Goal: Information Seeking & Learning: Learn about a topic

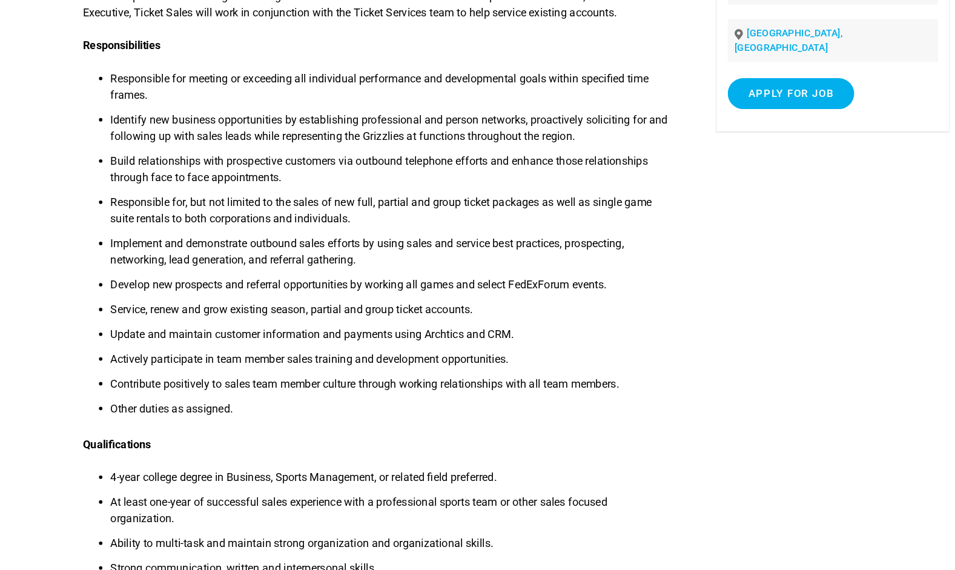
scroll to position [130, 0]
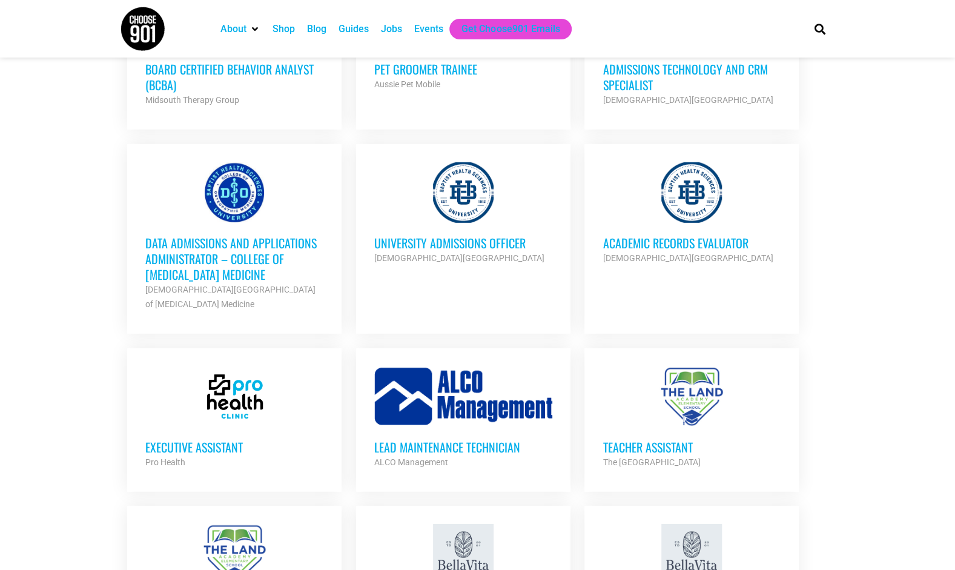
scroll to position [2157, 0]
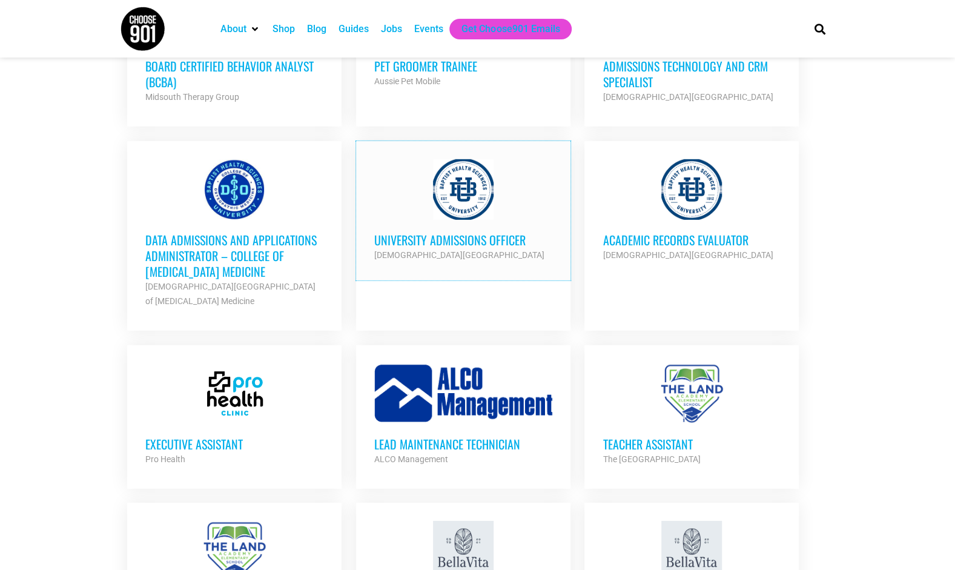
click at [426, 232] on h3 "University Admissions Officer" at bounding box center [463, 240] width 178 height 16
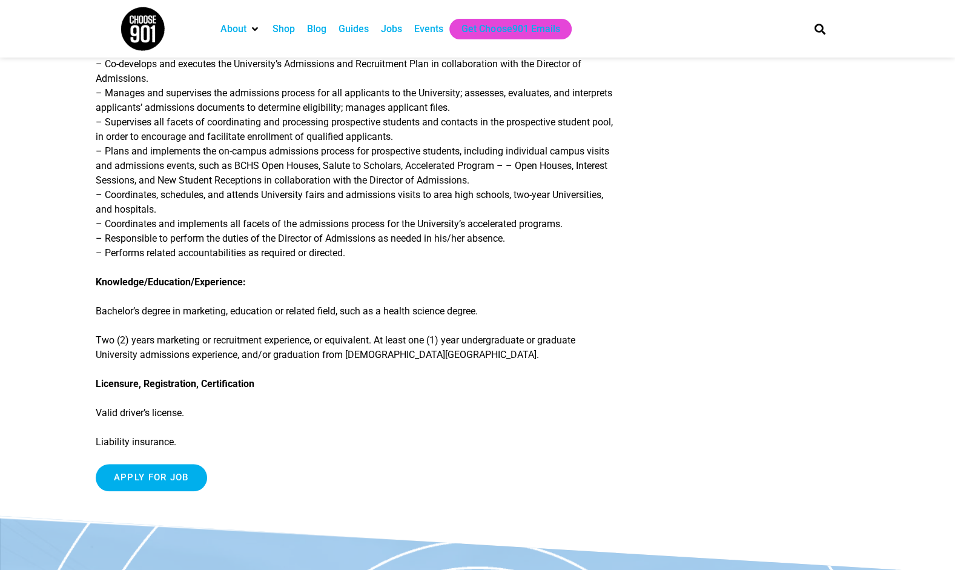
scroll to position [275, 0]
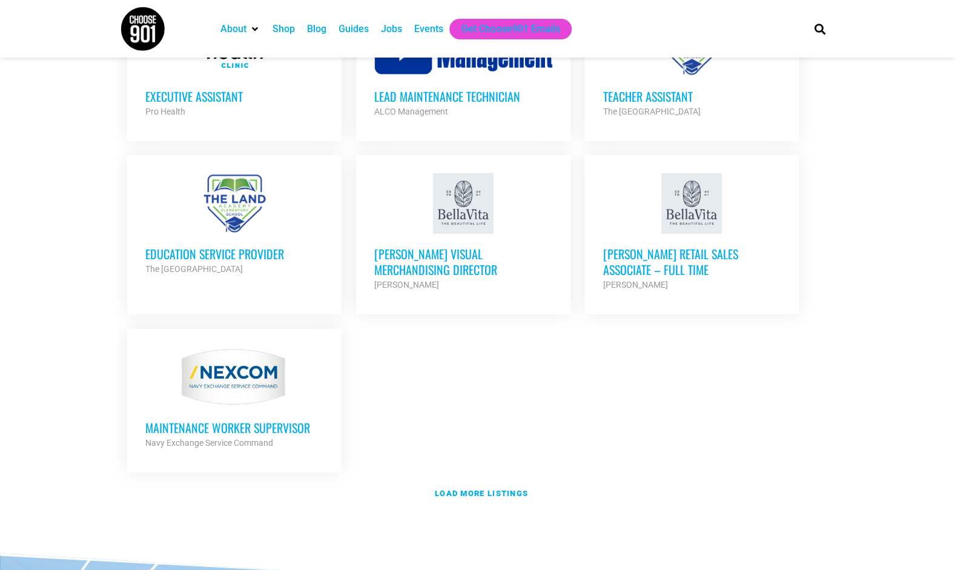
scroll to position [2507, 0]
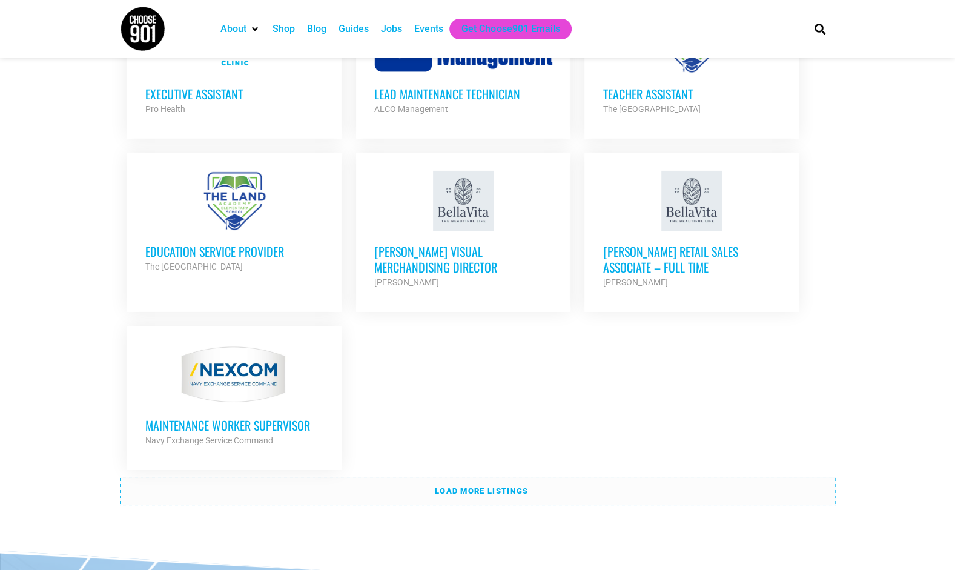
click at [472, 486] on strong "Load more listings" at bounding box center [481, 490] width 93 height 9
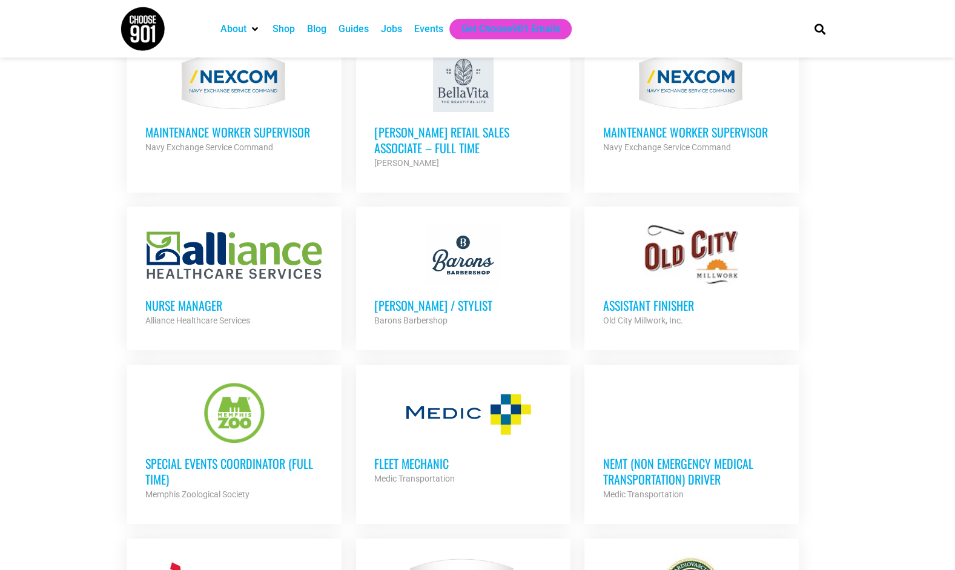
scroll to position [2801, 0]
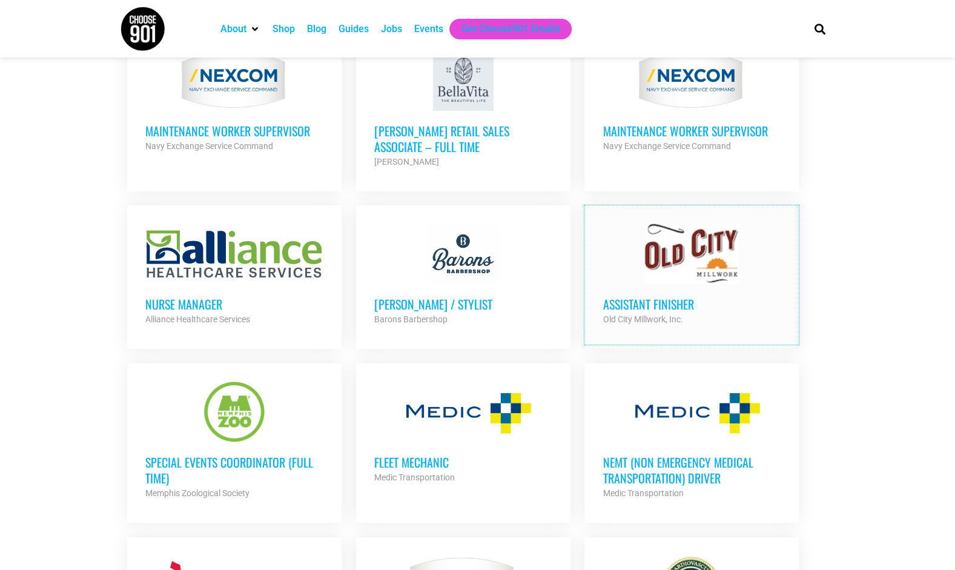
click at [656, 296] on h3 "Assistant Finisher" at bounding box center [691, 304] width 178 height 16
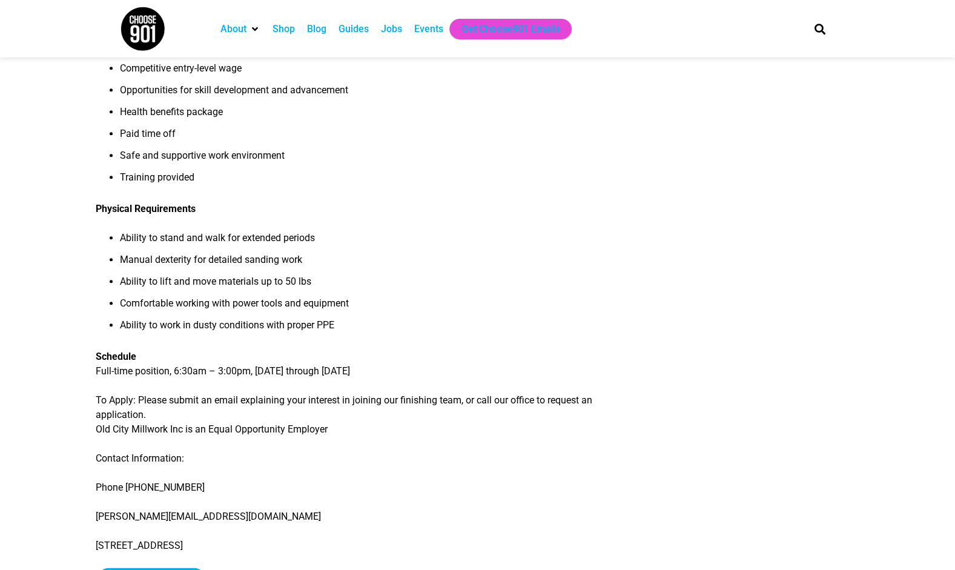
scroll to position [979, 0]
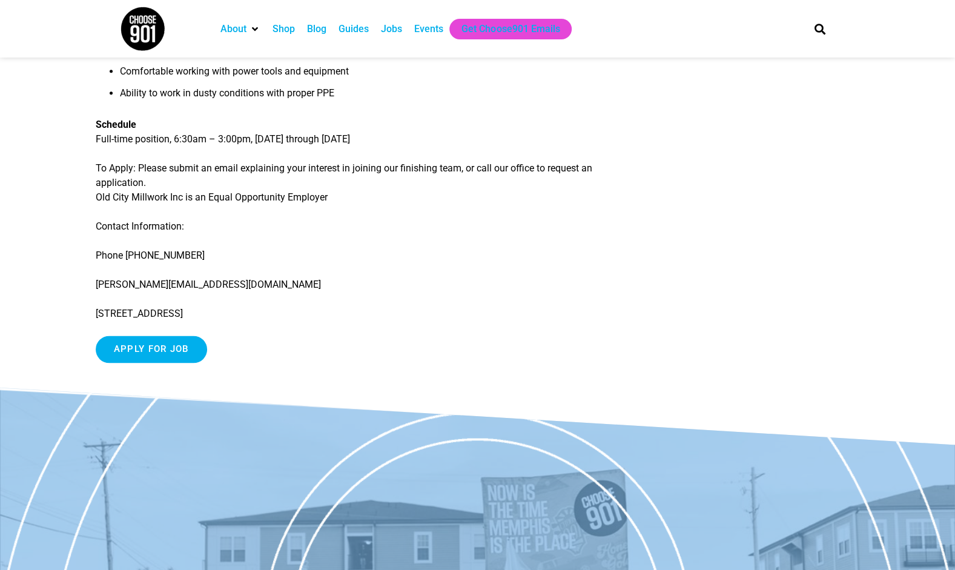
drag, startPoint x: 88, startPoint y: 312, endPoint x: 221, endPoint y: 305, distance: 133.4
drag, startPoint x: 277, startPoint y: 312, endPoint x: 88, endPoint y: 310, distance: 188.9
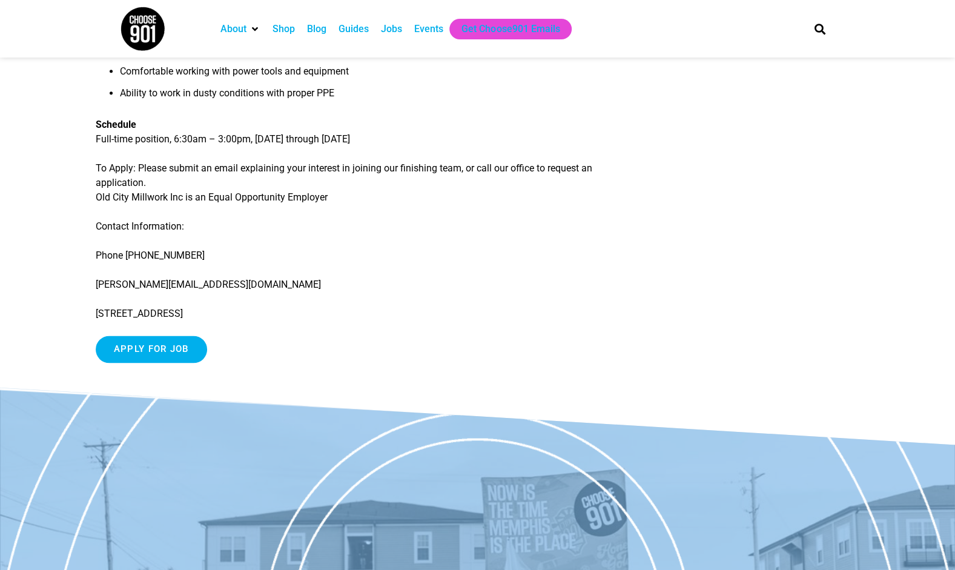
drag, startPoint x: 93, startPoint y: 312, endPoint x: 207, endPoint y: 314, distance: 113.8
click at [207, 314] on p "518 Cumberland St. Memphis, TN 38112" at bounding box center [356, 313] width 520 height 15
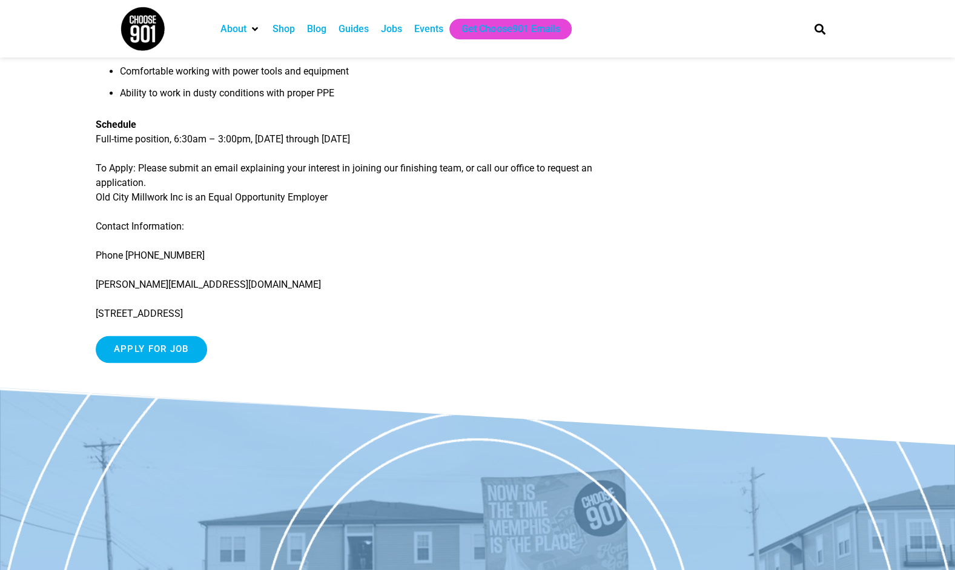
click at [269, 310] on p "518 Cumberland St. Memphis, TN 38112" at bounding box center [356, 313] width 520 height 15
drag, startPoint x: 269, startPoint y: 317, endPoint x: 97, endPoint y: 315, distance: 172.0
click at [97, 315] on p "518 Cumberland St. Memphis, TN 38112" at bounding box center [356, 313] width 520 height 15
copy p "518 Cumberland St. Memphis, TN 38112"
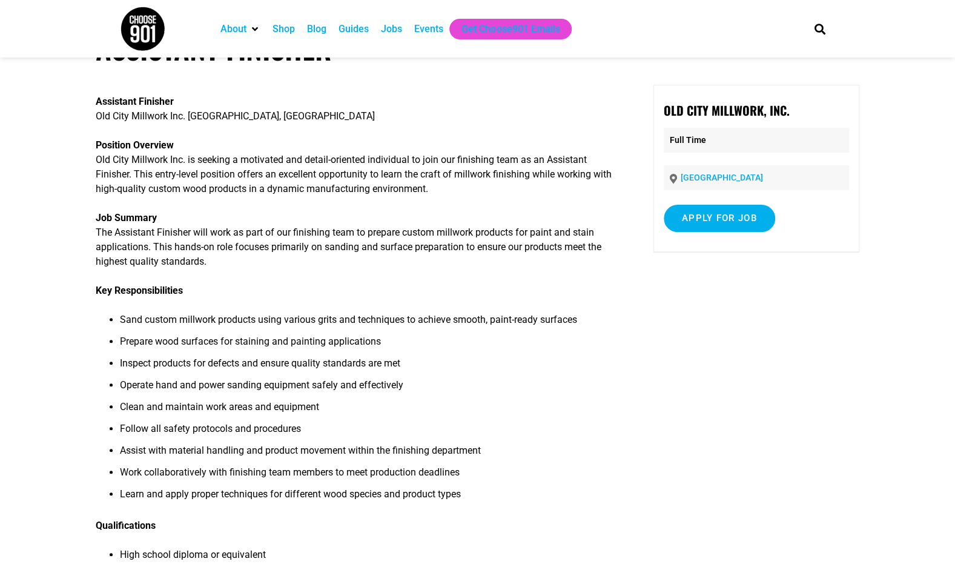
scroll to position [48, 0]
click at [421, 262] on p "Job Summary The Assistant Finisher will work as part of our finishing team to p…" at bounding box center [356, 239] width 520 height 58
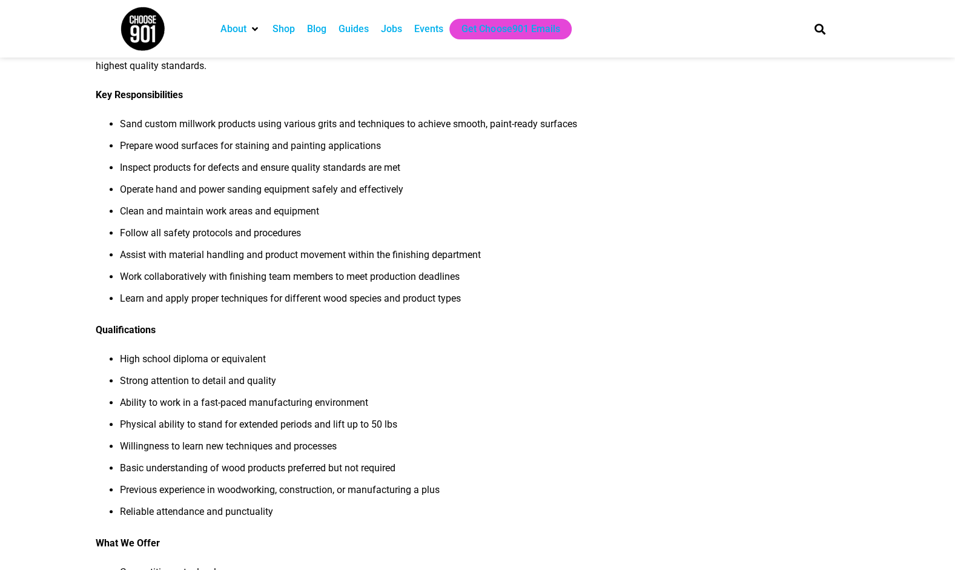
scroll to position [0, 0]
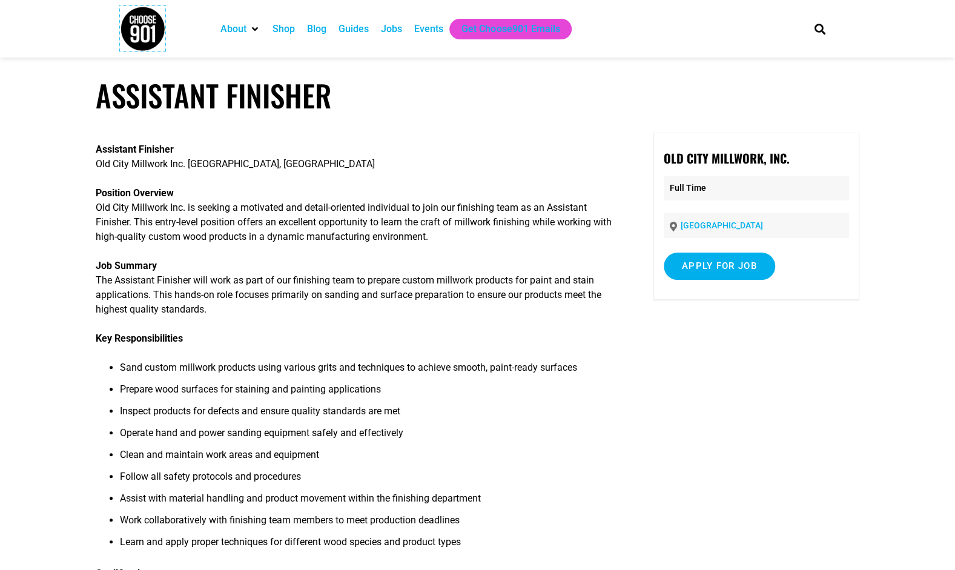
click at [137, 21] on img at bounding box center [142, 28] width 45 height 45
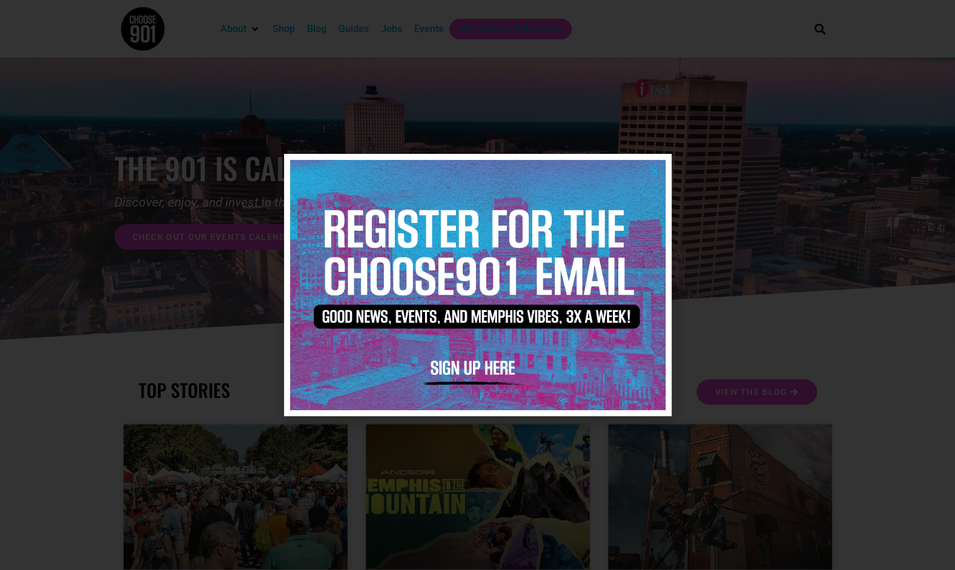
click at [654, 166] on icon "Close" at bounding box center [654, 170] width 9 height 9
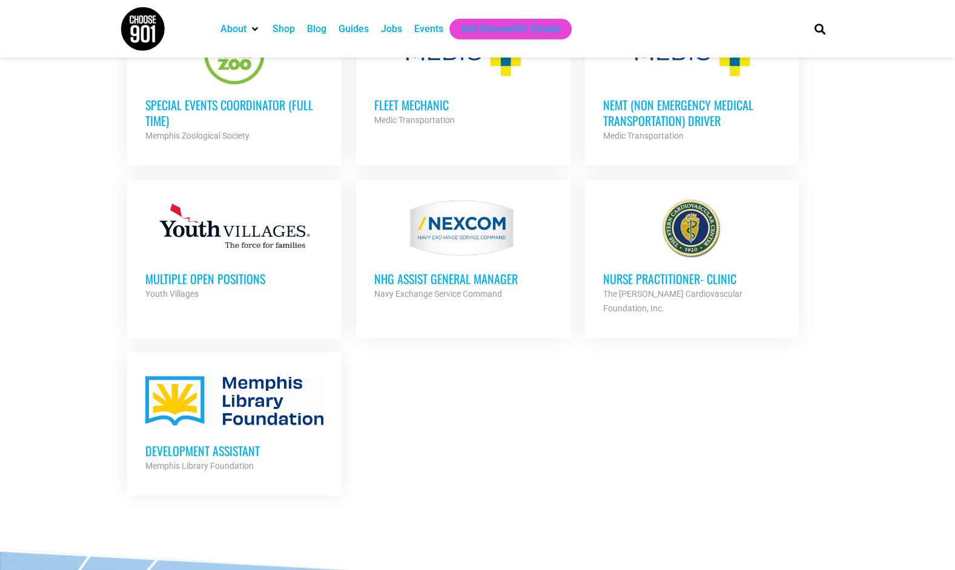
scroll to position [3155, 0]
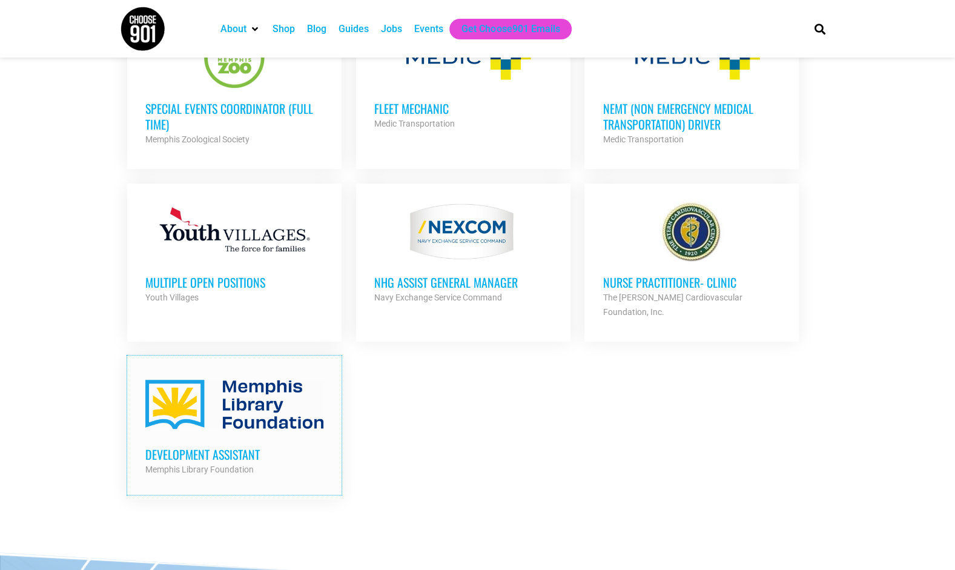
click at [259, 374] on div at bounding box center [234, 404] width 178 height 61
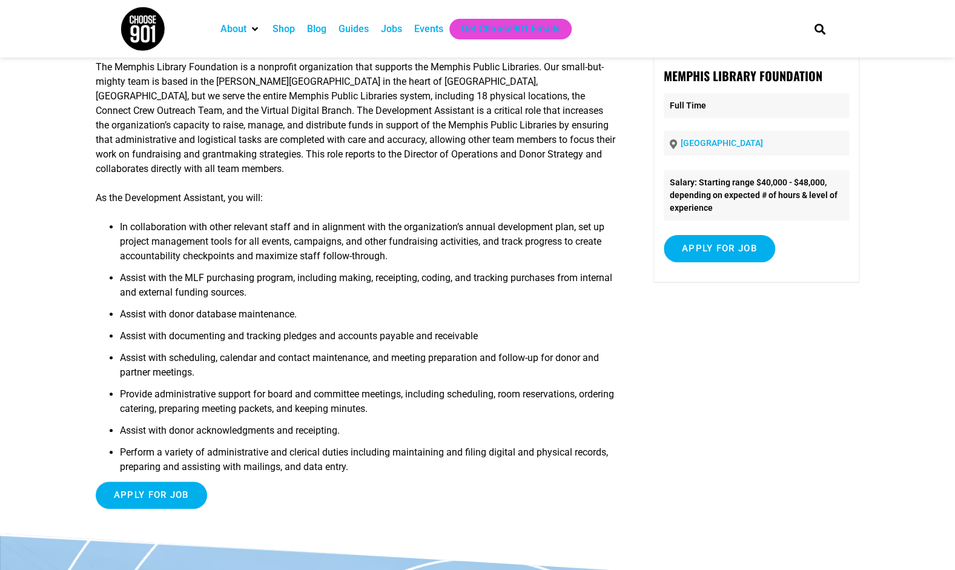
scroll to position [84, 0]
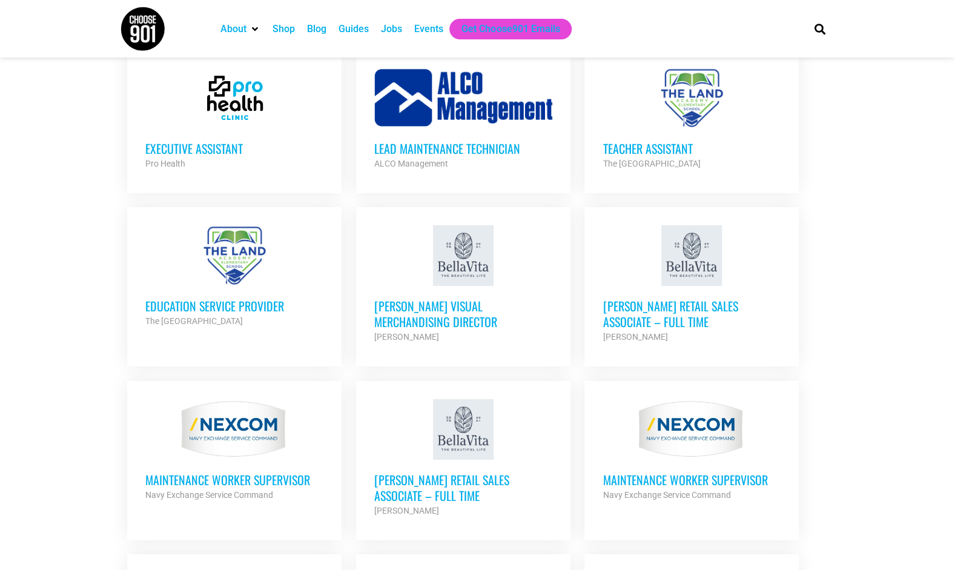
scroll to position [2438, 0]
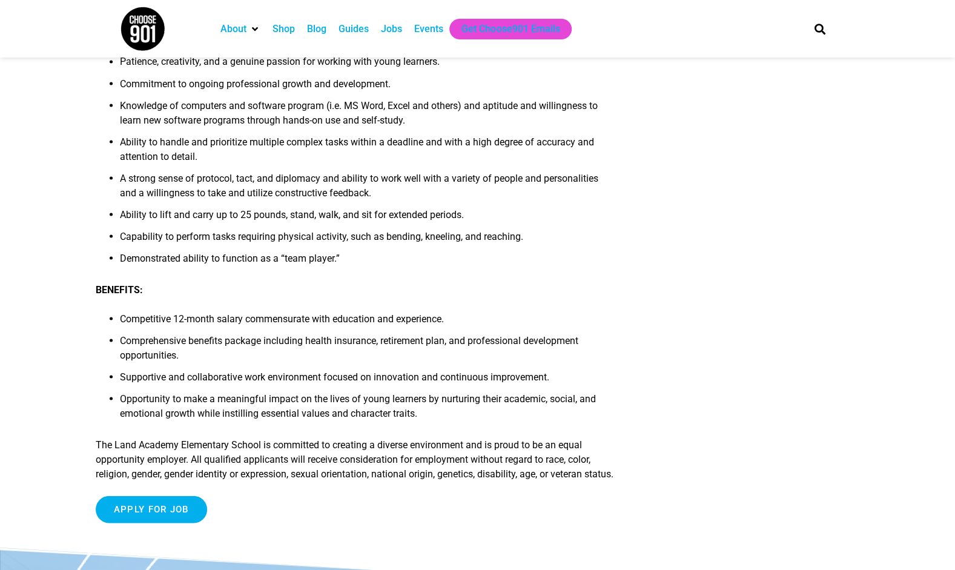
scroll to position [1348, 0]
